Goal: Task Accomplishment & Management: Manage account settings

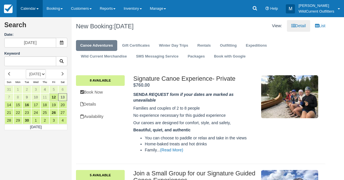
click at [22, 8] on link "Calendar" at bounding box center [30, 8] width 26 height 17
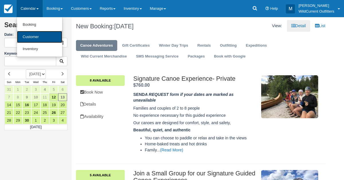
click at [24, 39] on link "Customer" at bounding box center [39, 37] width 45 height 12
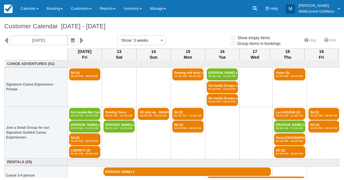
select select
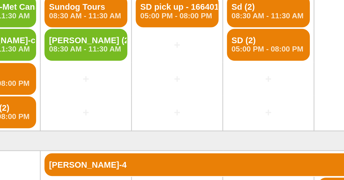
scroll to position [48, 0]
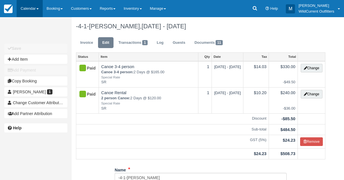
click at [24, 6] on link "Calendar" at bounding box center [30, 8] width 26 height 17
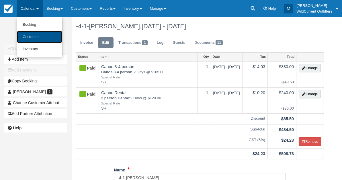
click at [31, 33] on link "Customer" at bounding box center [39, 37] width 45 height 12
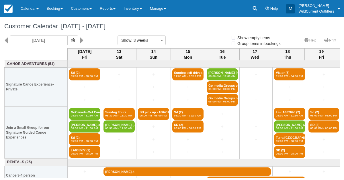
select select
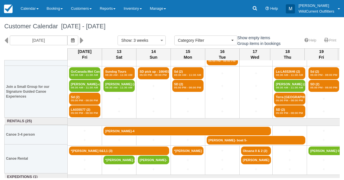
scroll to position [55, 0]
